Goal: Task Accomplishment & Management: Use online tool/utility

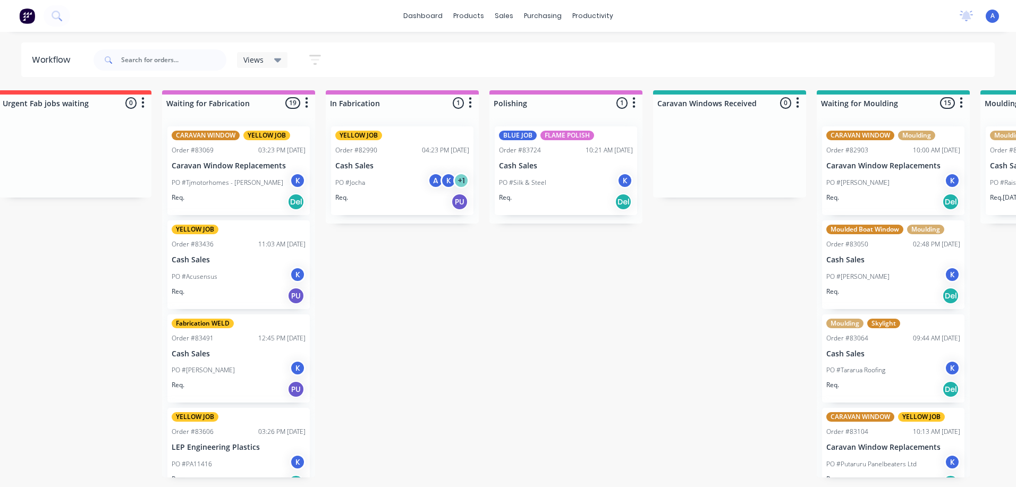
scroll to position [0, 1003]
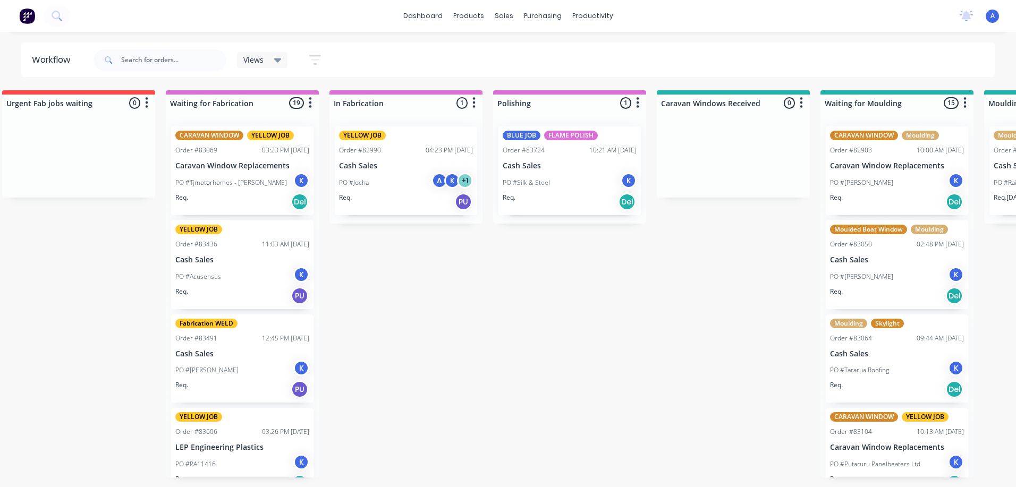
click at [612, 163] on p "Cash Sales" at bounding box center [570, 166] width 134 height 9
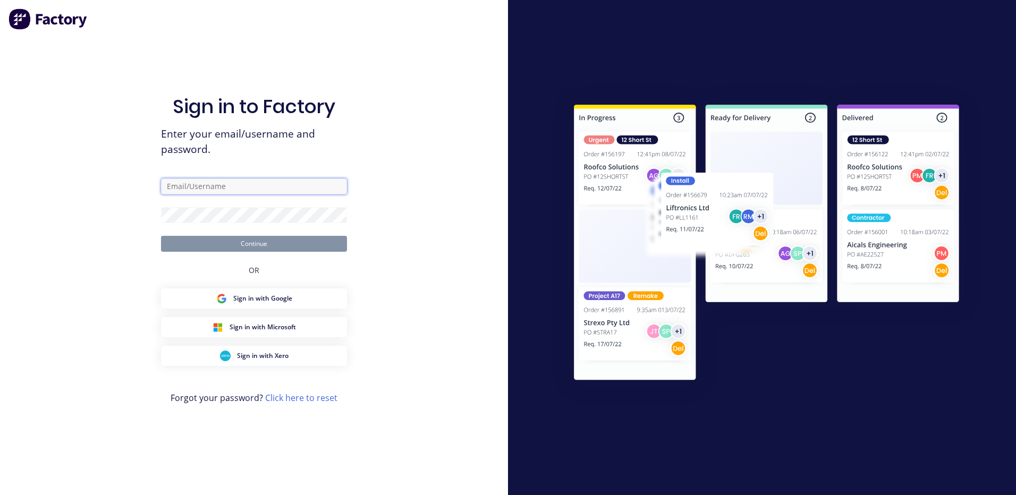
type input "[EMAIL_ADDRESS][DOMAIN_NAME]"
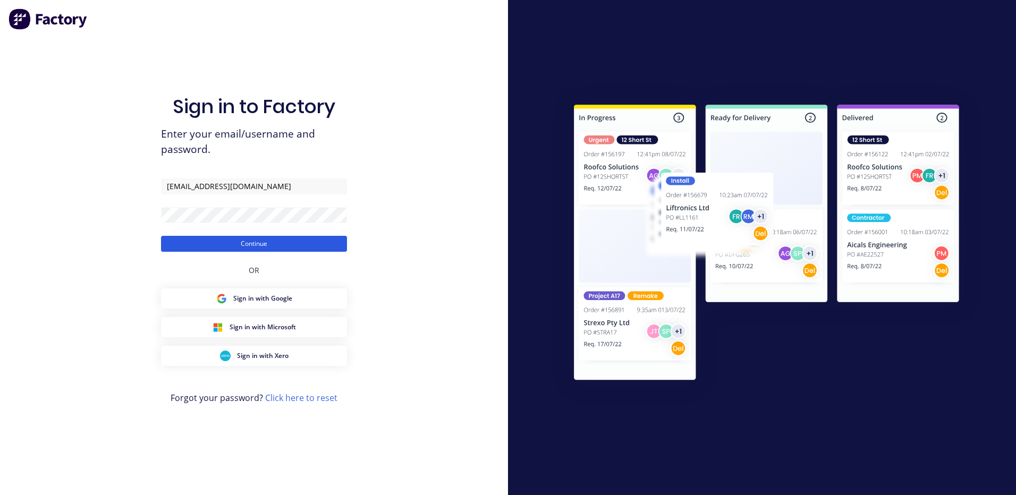
click at [338, 249] on button "Continue" at bounding box center [254, 244] width 186 height 16
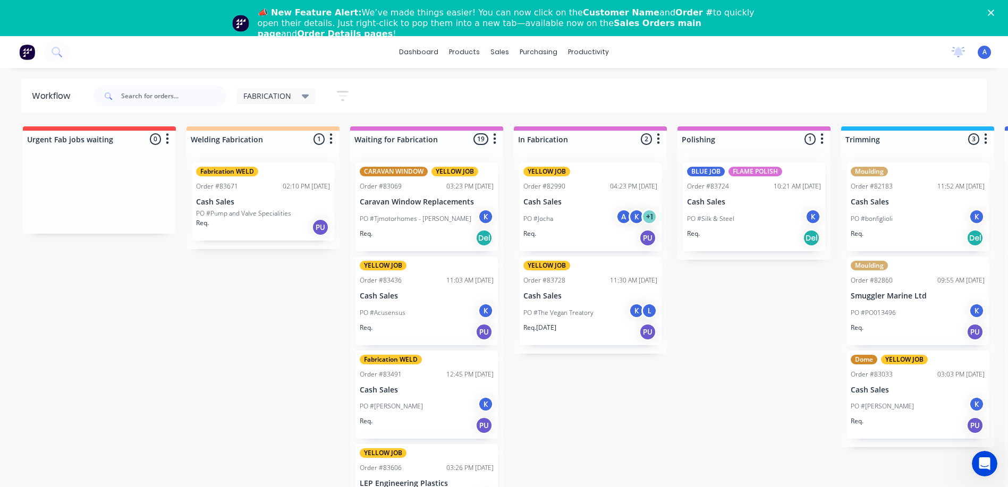
scroll to position [0, 1]
click at [806, 216] on div "K" at bounding box center [813, 217] width 16 height 16
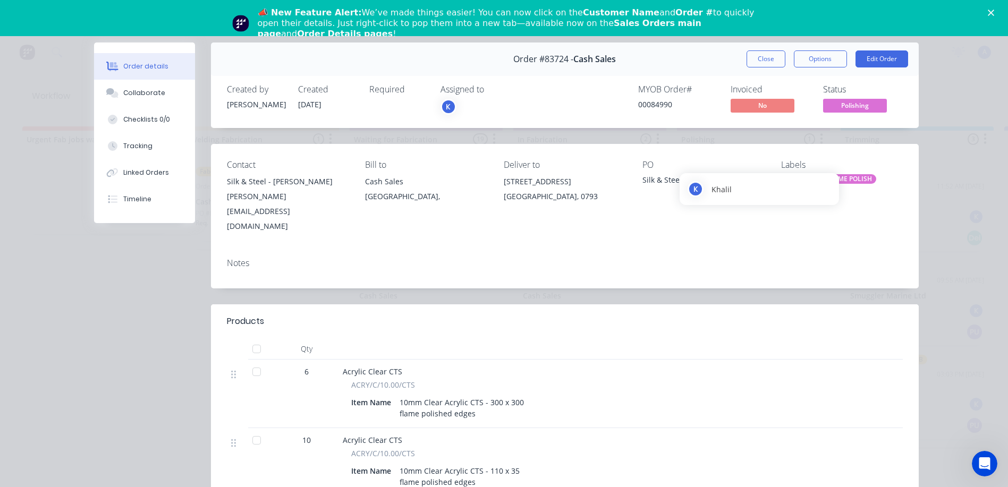
click at [442, 108] on div "K" at bounding box center [449, 107] width 16 height 16
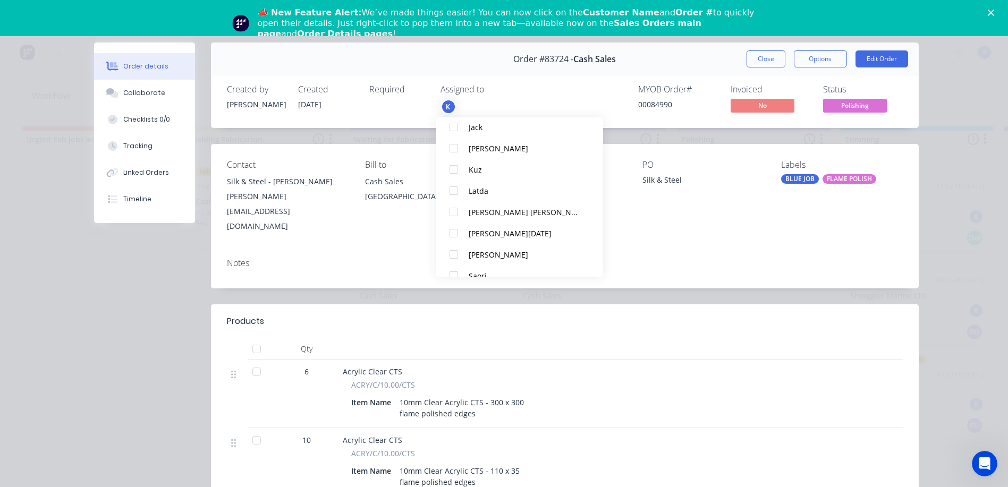
scroll to position [181, 0]
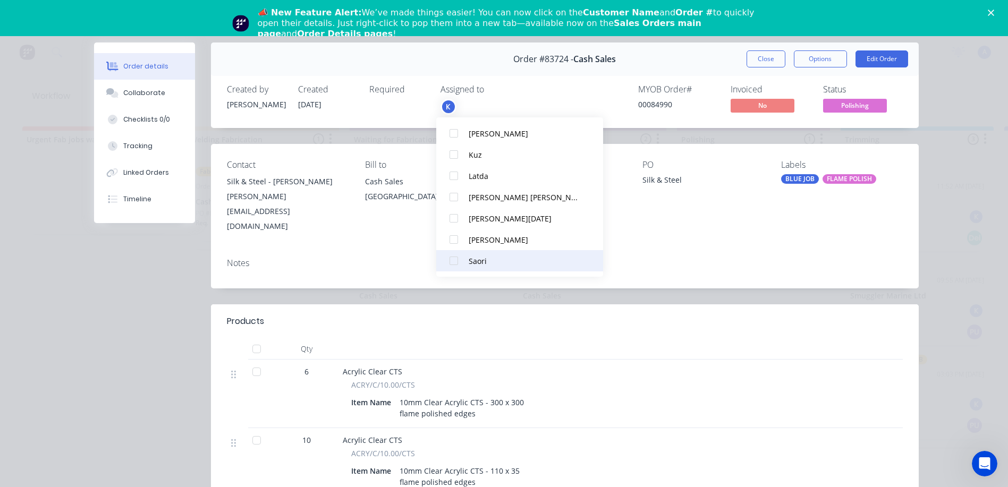
click at [451, 265] on div at bounding box center [453, 260] width 21 height 21
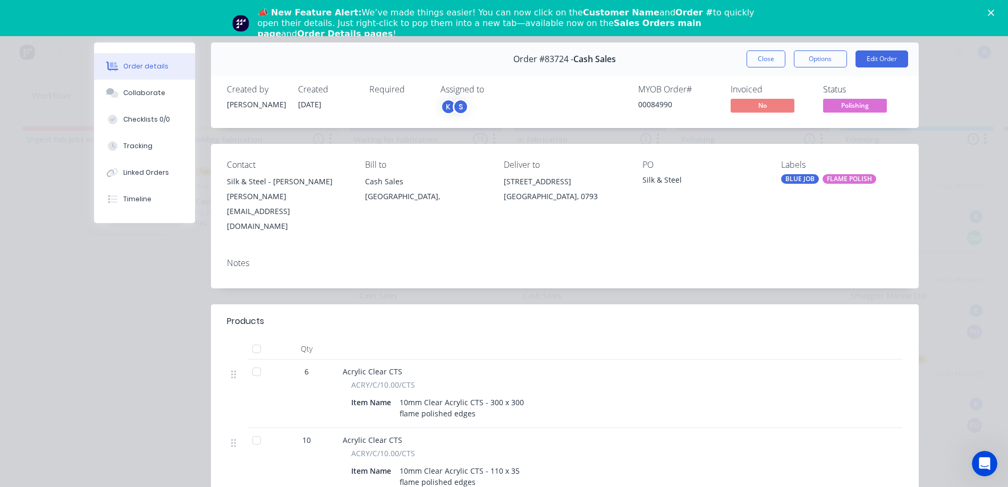
click at [869, 111] on span "Polishing" at bounding box center [855, 105] width 64 height 13
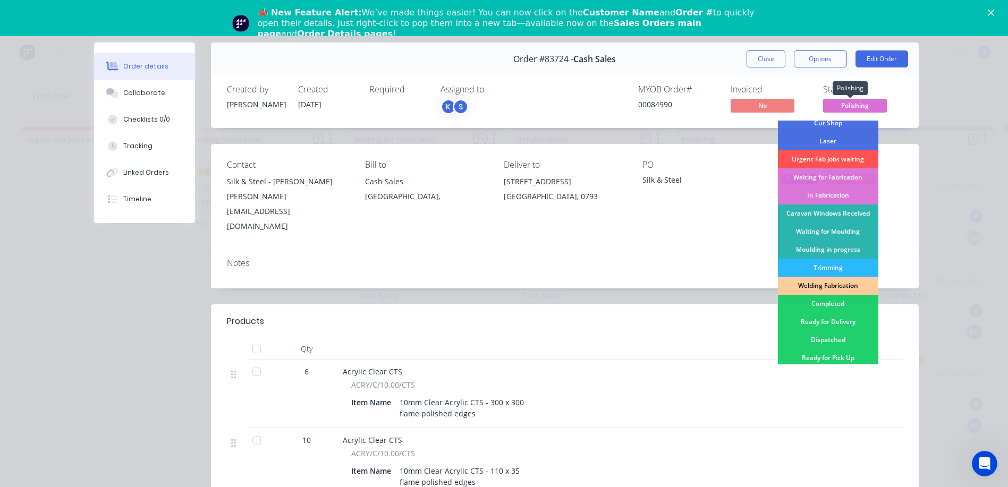
scroll to position [204, 0]
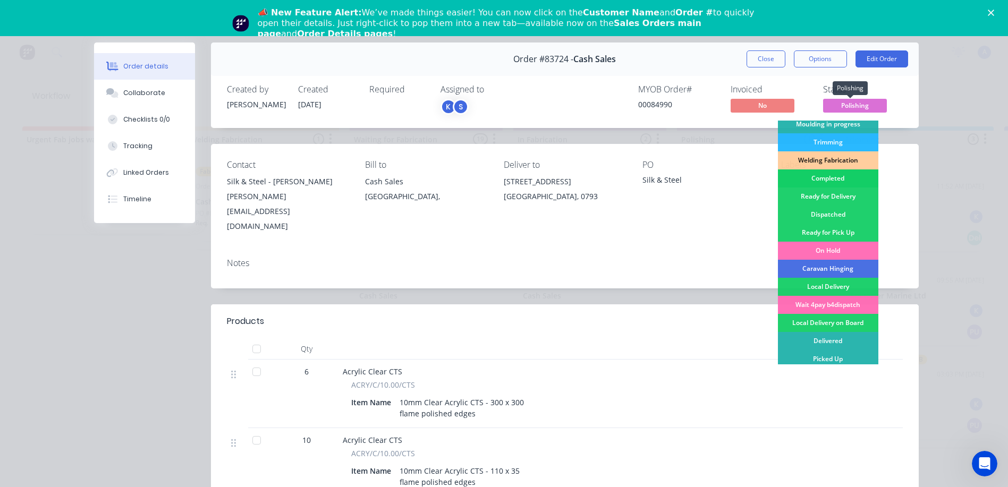
click at [838, 179] on div "Completed" at bounding box center [828, 179] width 100 height 18
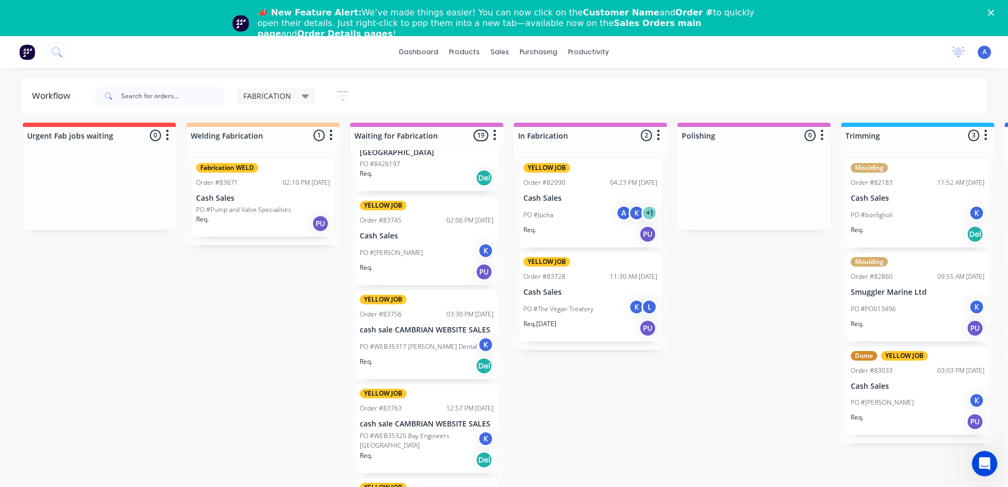
scroll to position [700, 0]
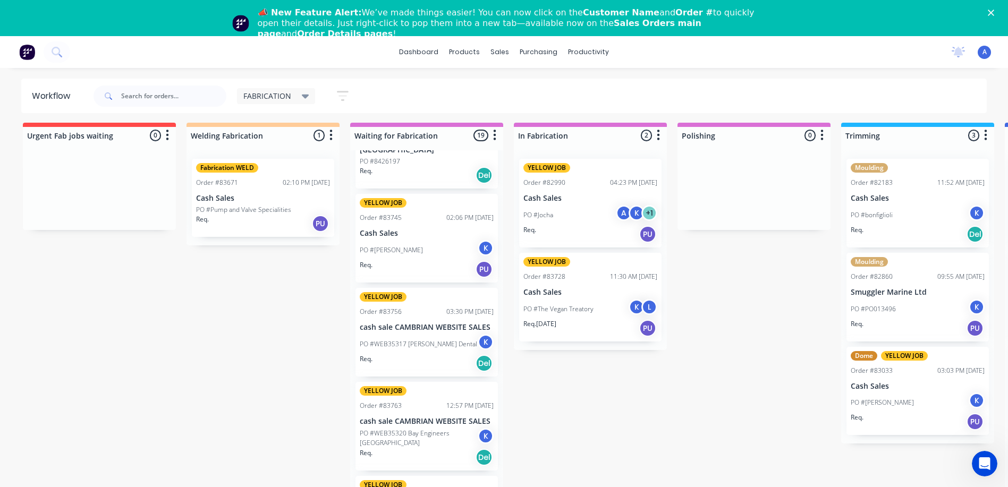
click at [482, 334] on div "K" at bounding box center [486, 342] width 16 height 16
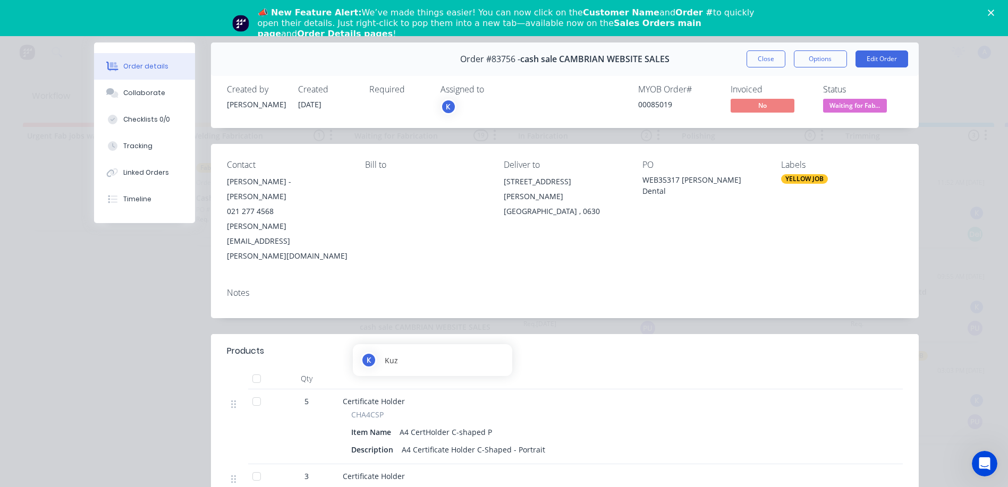
click at [444, 106] on div "K" at bounding box center [449, 107] width 16 height 16
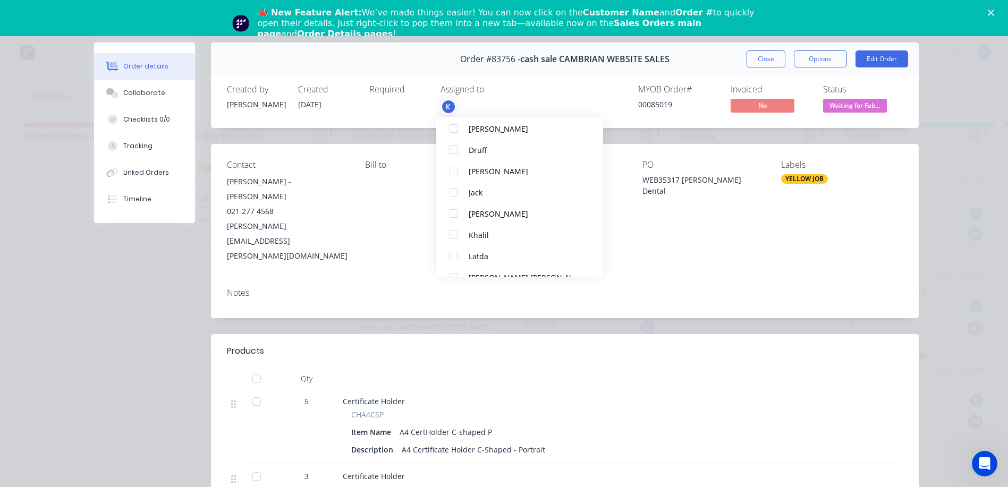
scroll to position [181, 0]
click at [456, 266] on div at bounding box center [453, 260] width 21 height 21
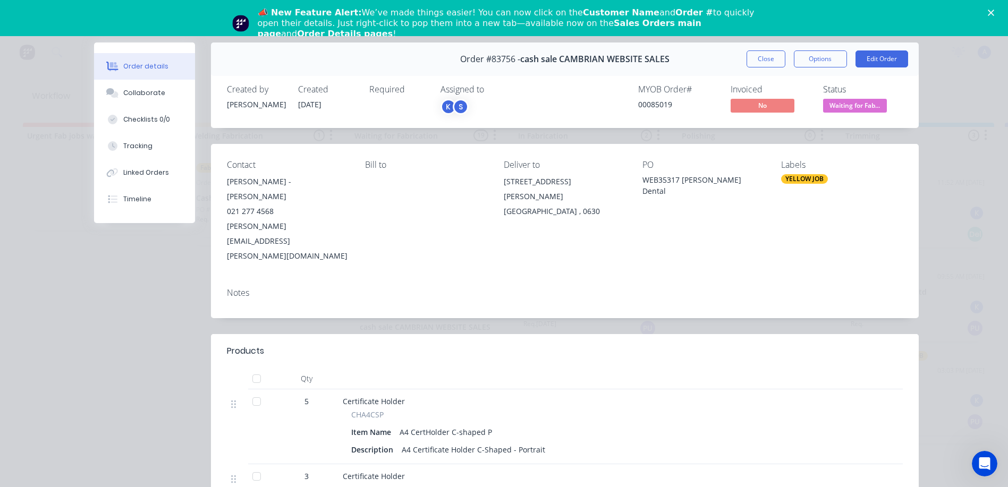
click at [880, 107] on span "Waiting for Fab..." at bounding box center [855, 105] width 64 height 13
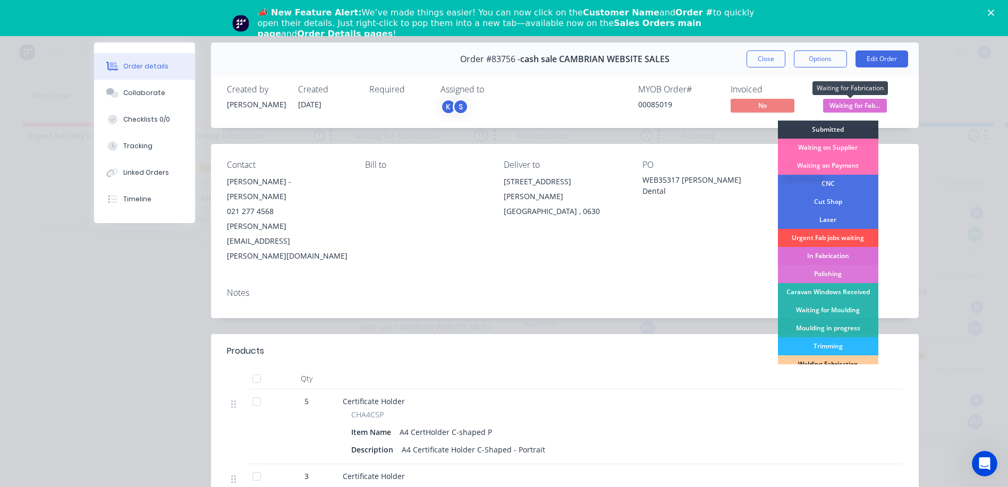
click at [839, 257] on div "In Fabrication" at bounding box center [828, 256] width 100 height 18
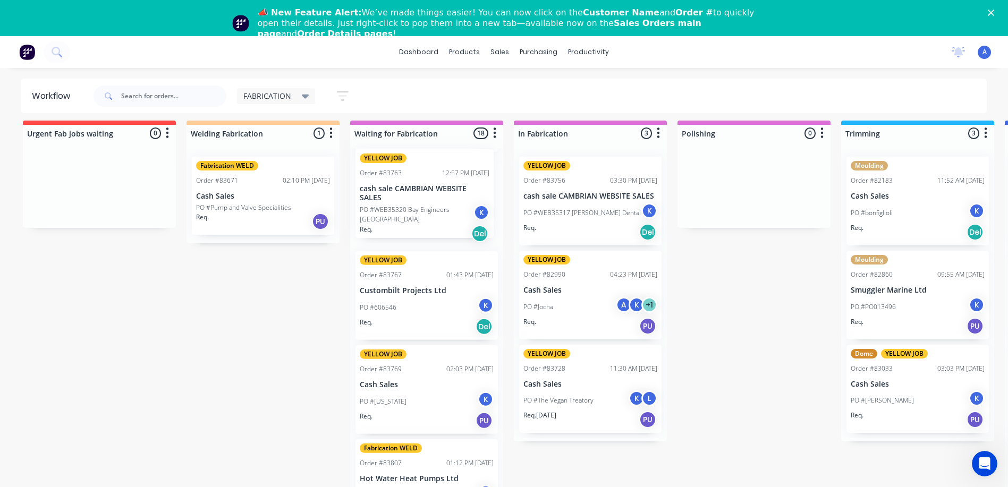
scroll to position [827, 0]
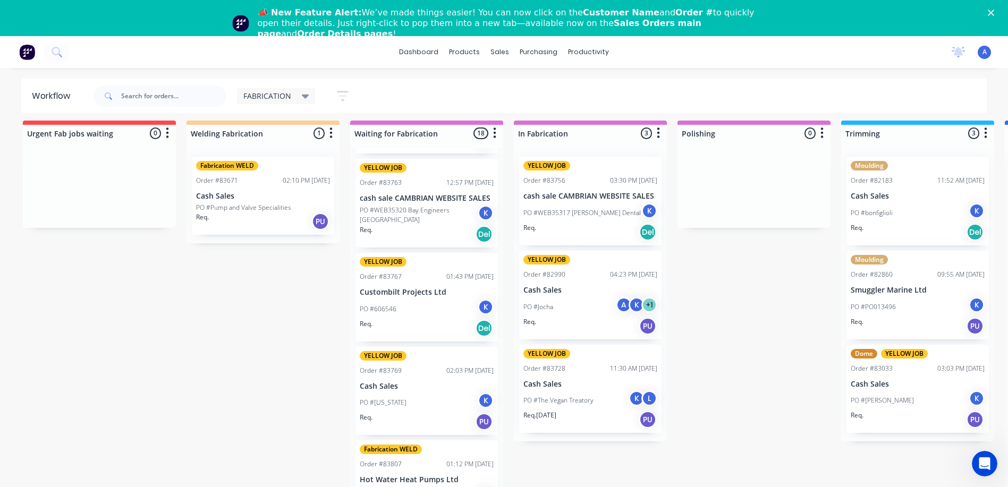
click at [482, 205] on div "K" at bounding box center [486, 213] width 16 height 16
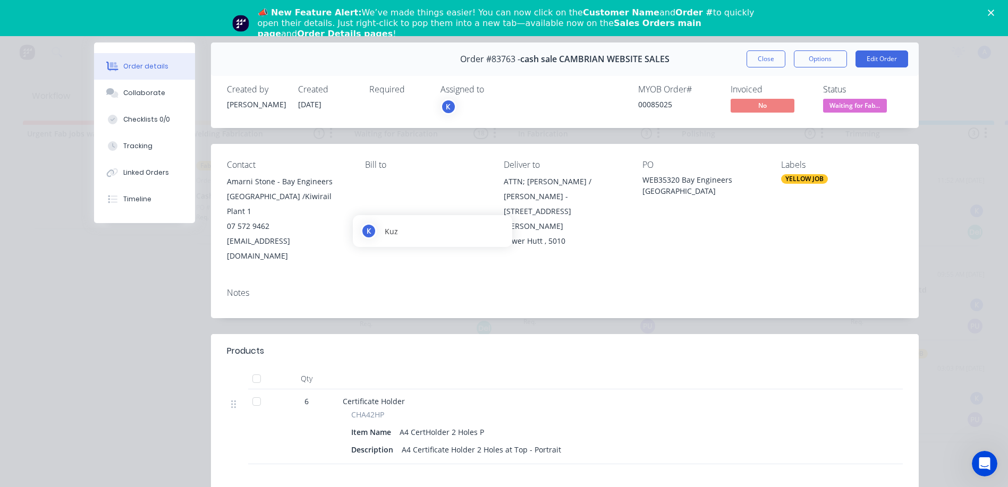
click at [448, 108] on div "K" at bounding box center [449, 107] width 16 height 16
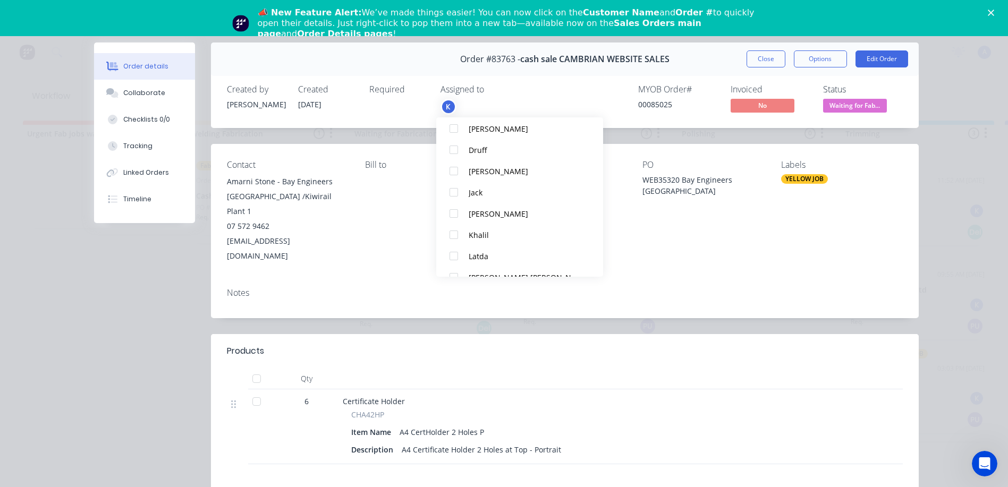
scroll to position [181, 0]
click at [452, 266] on div at bounding box center [453, 260] width 21 height 21
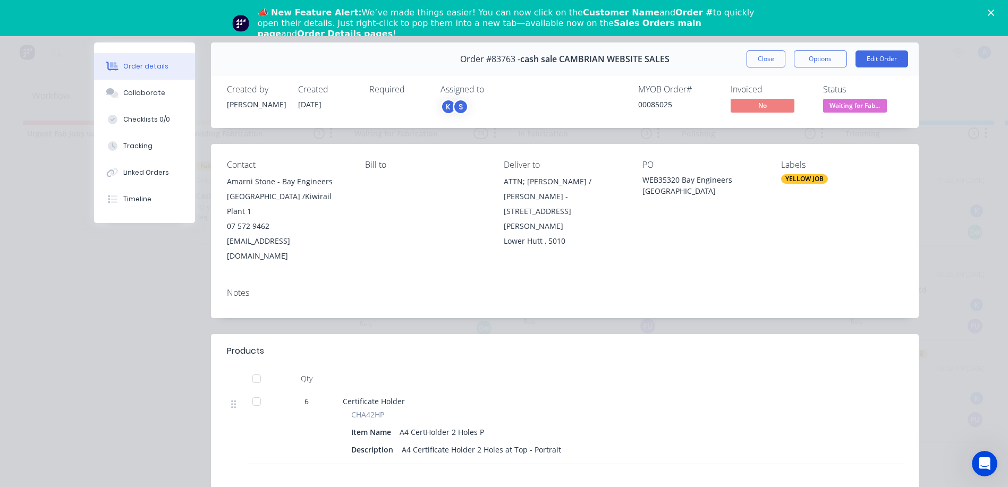
click at [872, 103] on span "Waiting for Fab..." at bounding box center [855, 105] width 64 height 13
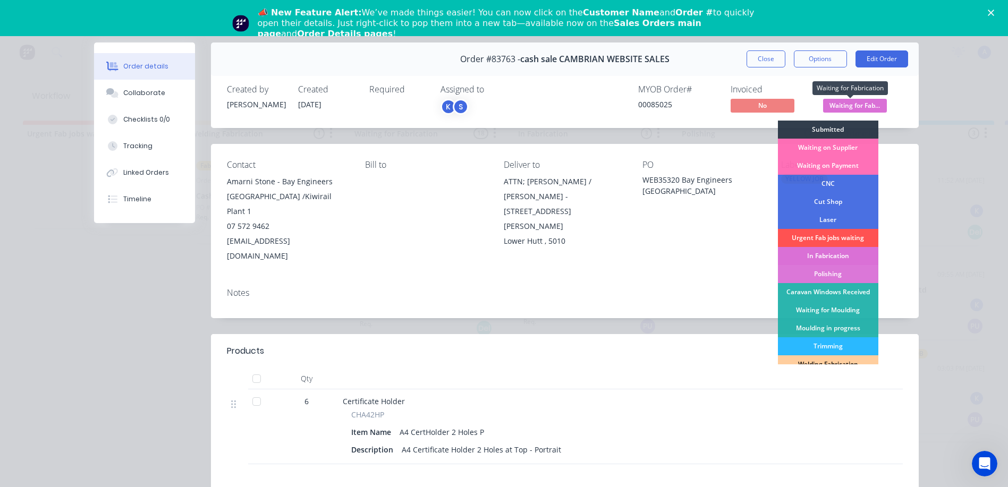
click at [845, 257] on div "In Fabrication" at bounding box center [828, 256] width 100 height 18
